Goal: Task Accomplishment & Management: Use online tool/utility

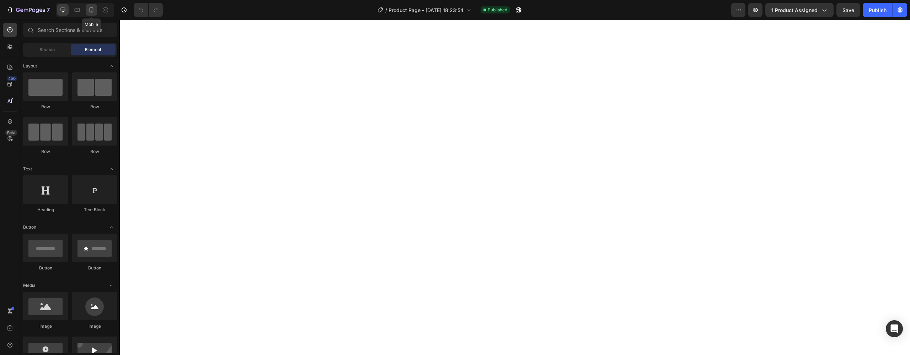
click at [91, 7] on icon at bounding box center [92, 9] width 4 height 5
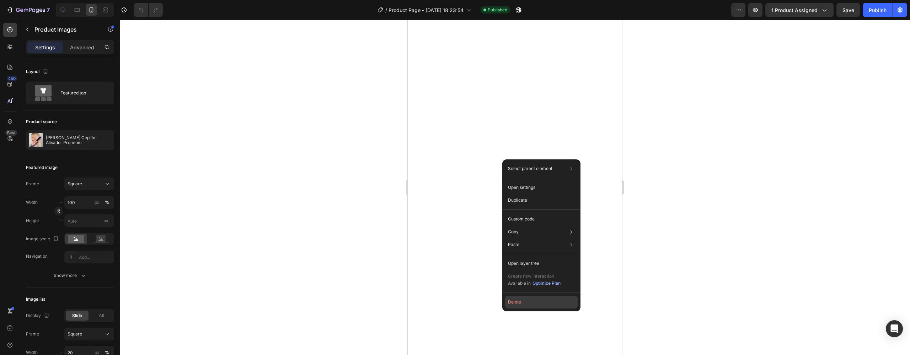
click at [525, 300] on button "Delete" at bounding box center [541, 302] width 73 height 13
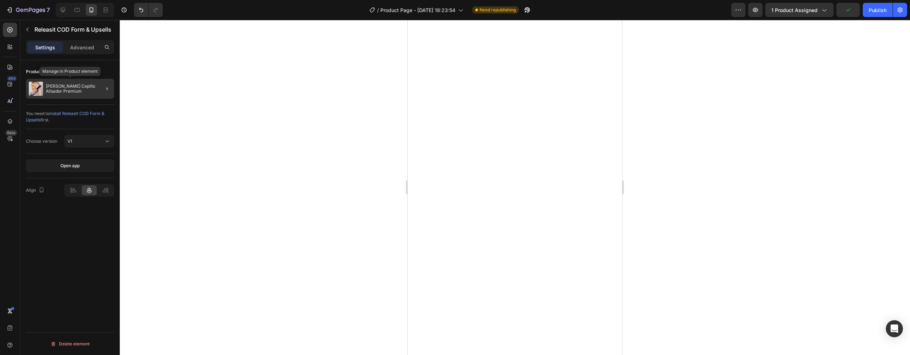
click at [81, 92] on div "[PERSON_NAME] Cepillo Alisador Premium" at bounding box center [70, 89] width 88 height 20
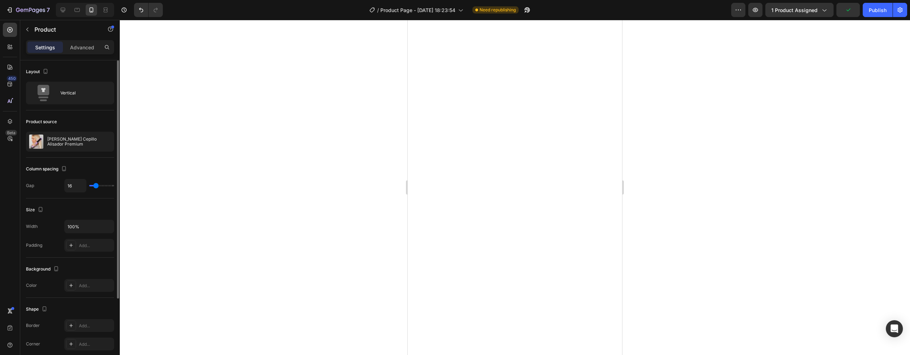
click at [93, 298] on div "Product source [PERSON_NAME] Cepillo Alisador Premium" at bounding box center [70, 336] width 88 height 77
click at [93, 139] on button "button" at bounding box center [95, 142] width 9 height 9
click at [107, 145] on button "button" at bounding box center [106, 142] width 9 height 9
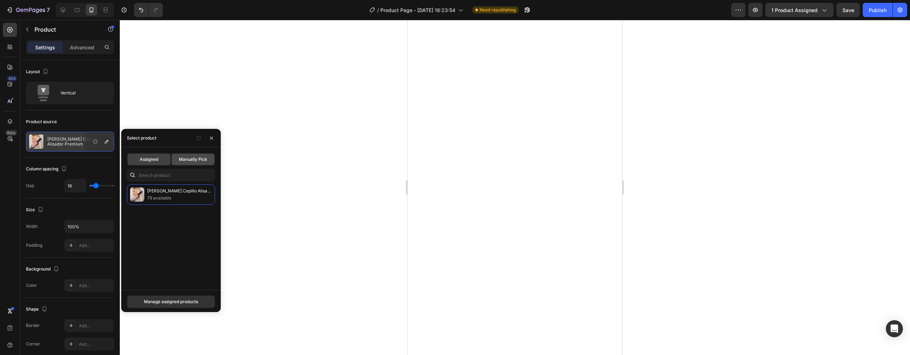
click at [191, 155] on div "Manually Pick" at bounding box center [193, 159] width 43 height 11
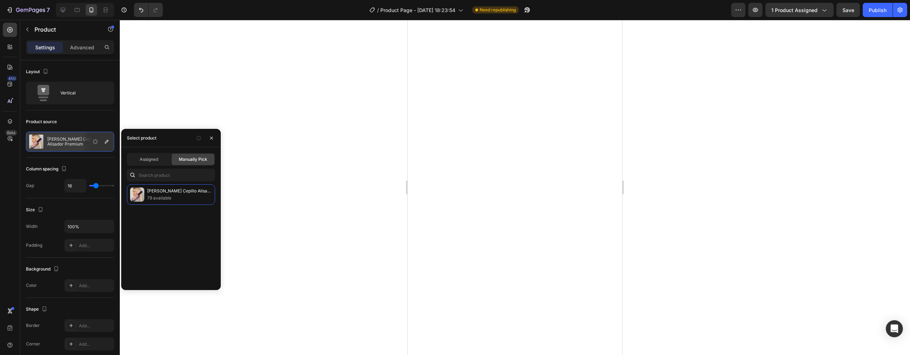
click at [186, 160] on span "Manually Pick" at bounding box center [193, 159] width 28 height 6
click at [151, 160] on span "Assigned" at bounding box center [149, 159] width 18 height 6
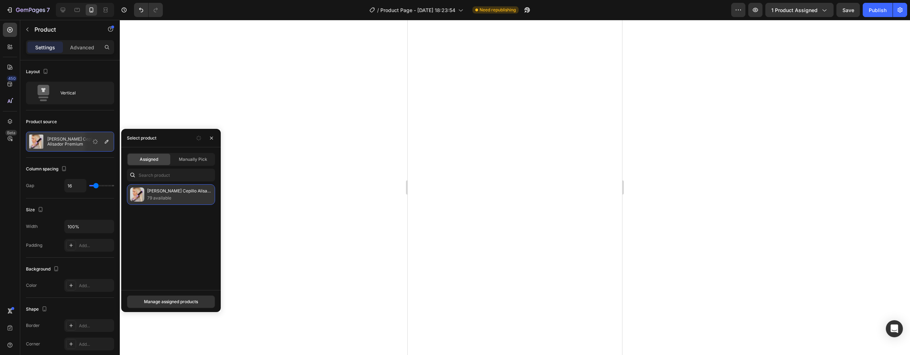
click at [178, 195] on p "[PERSON_NAME] Cepillo Alisador Premium" at bounding box center [179, 191] width 65 height 7
click at [211, 140] on icon "button" at bounding box center [212, 138] width 6 height 6
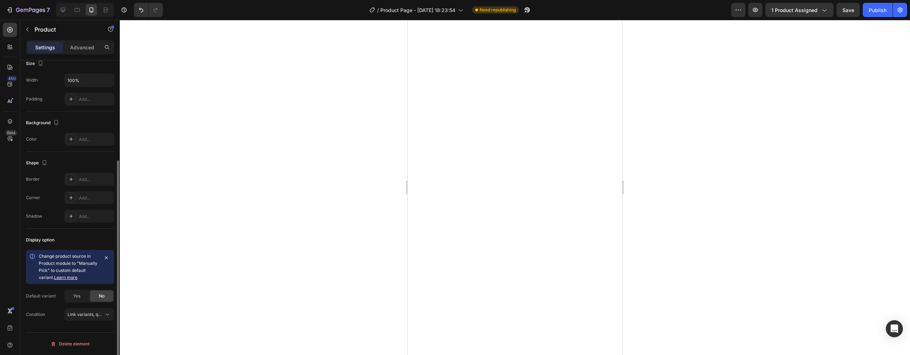
scroll to position [74, 0]
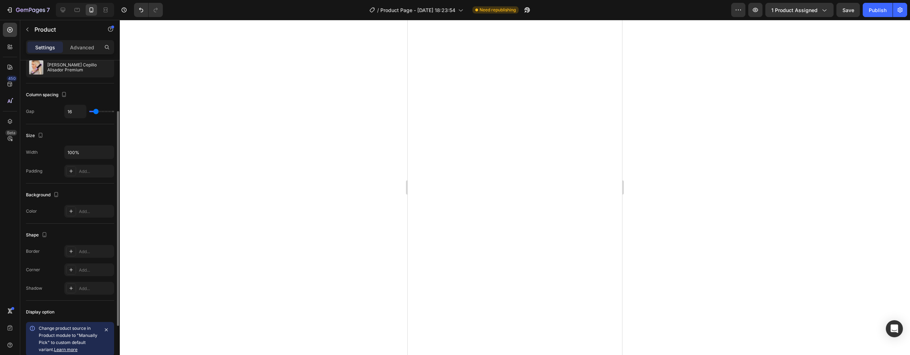
type input "15"
type input "13"
type input "12"
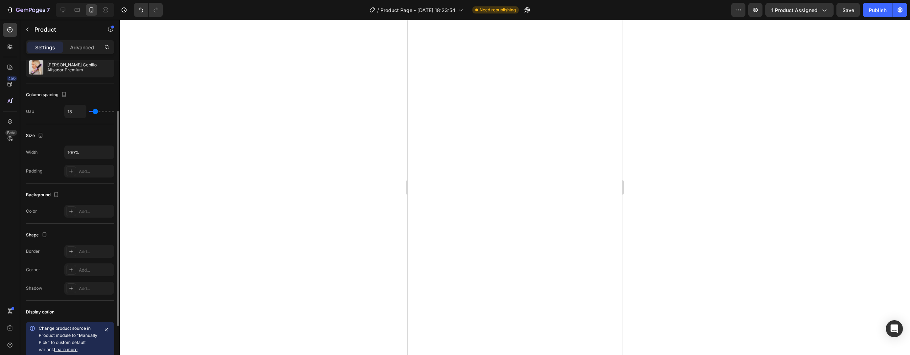
type input "12"
type input "5"
type input "1"
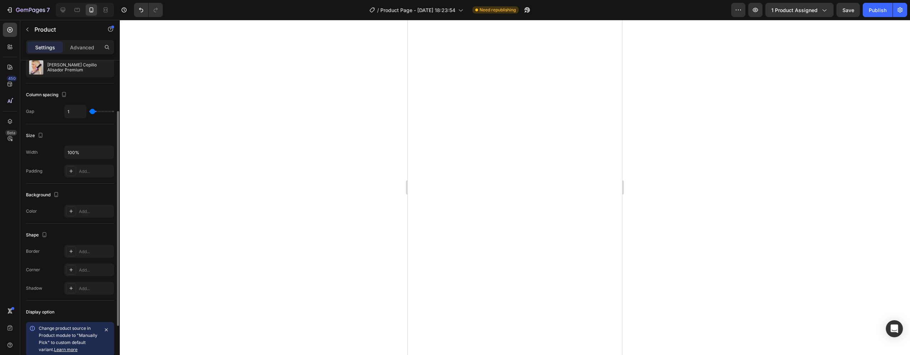
type input "0"
drag, startPoint x: 95, startPoint y: 113, endPoint x: 38, endPoint y: 109, distance: 57.4
type input "0"
click at [39, 109] on div "Gap 0" at bounding box center [70, 112] width 88 height 14
click at [879, 6] on div "Publish" at bounding box center [878, 9] width 18 height 7
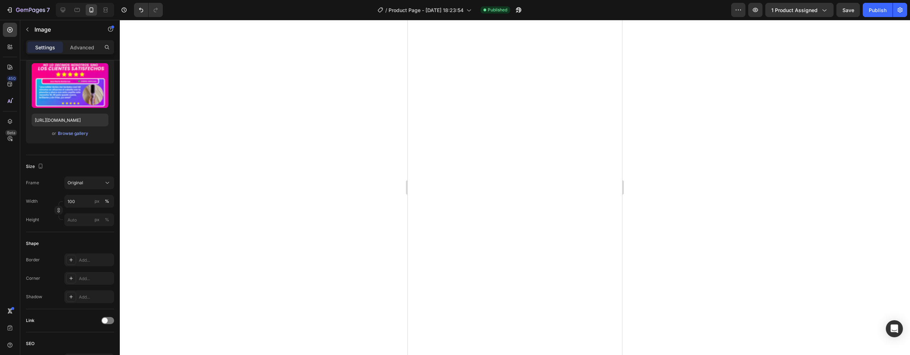
scroll to position [0, 0]
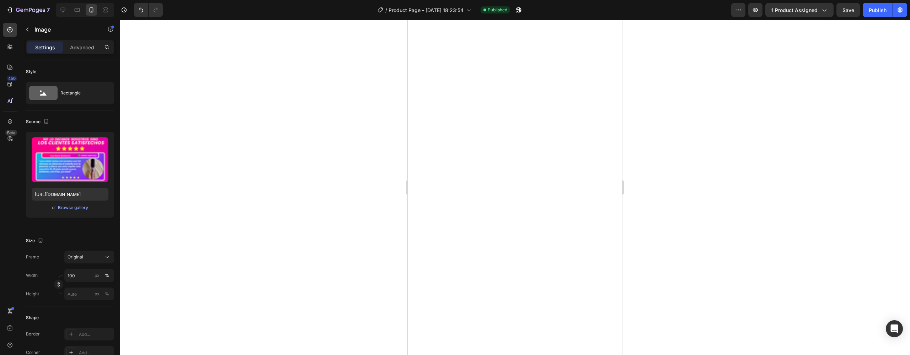
click at [329, 192] on div at bounding box center [515, 188] width 790 height 336
